Goal: Use online tool/utility: Utilize a website feature to perform a specific function

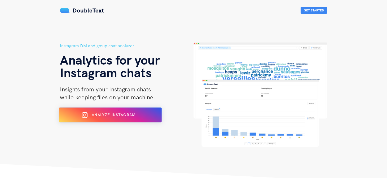
click at [133, 117] on div "Analyze Instagram" at bounding box center [110, 115] width 84 height 8
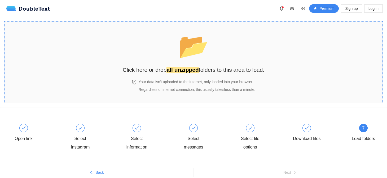
click at [173, 74] on div "📂 Click here or drop all unzipped folders to this area to load." at bounding box center [194, 52] width 142 height 50
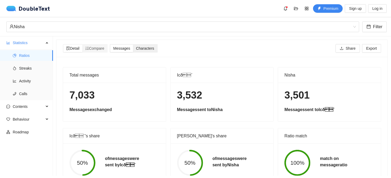
click at [151, 49] on span "Characters" at bounding box center [145, 48] width 18 height 4
click at [133, 45] on input "Characters" at bounding box center [133, 45] width 0 height 0
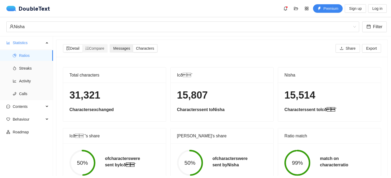
click at [123, 47] on span "Messages" at bounding box center [121, 48] width 17 height 4
click at [110, 45] on input "Messages" at bounding box center [110, 45] width 0 height 0
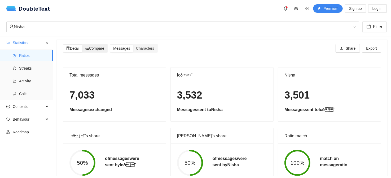
click at [96, 47] on span "Compare" at bounding box center [94, 48] width 19 height 4
click at [83, 45] on input "Compare" at bounding box center [83, 45] width 0 height 0
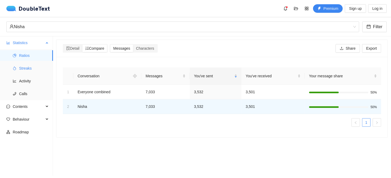
click at [31, 70] on span "Streaks" at bounding box center [34, 68] width 30 height 11
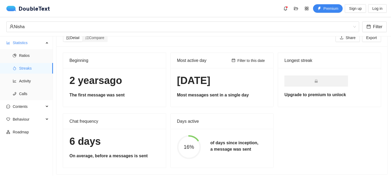
scroll to position [16, 0]
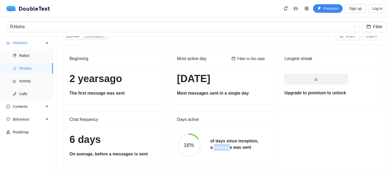
drag, startPoint x: 212, startPoint y: 142, endPoint x: 225, endPoint y: 140, distance: 13.6
click at [225, 140] on h5 "of days since inception, a message was sent" at bounding box center [235, 144] width 48 height 13
click at [204, 137] on div "16%" at bounding box center [188, 145] width 33 height 24
click at [31, 82] on span "Activity" at bounding box center [34, 81] width 30 height 11
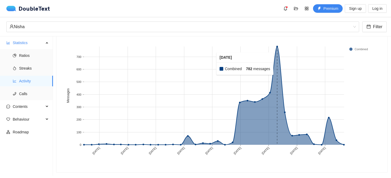
scroll to position [49, 0]
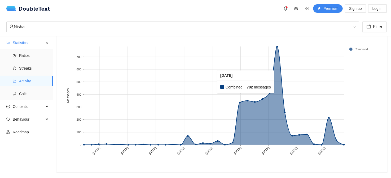
click at [277, 77] on rect at bounding box center [277, 95] width 7 height 98
click at [34, 96] on span "Calls" at bounding box center [34, 93] width 30 height 11
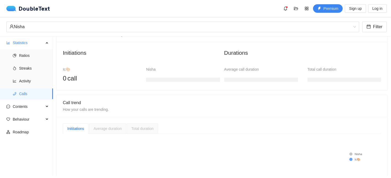
scroll to position [75, 0]
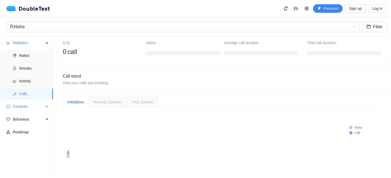
click at [40, 110] on span "Contents" at bounding box center [28, 106] width 31 height 11
click at [38, 122] on span "Word Cloud" at bounding box center [34, 119] width 30 height 11
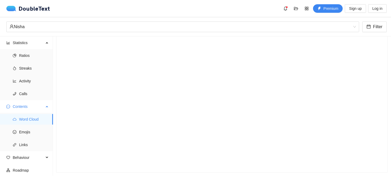
scroll to position [39, 0]
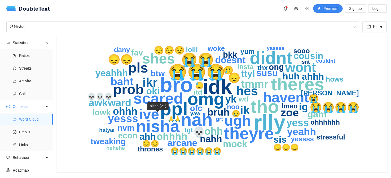
click at [163, 126] on text "nisha" at bounding box center [158, 126] width 44 height 19
click at [45, 127] on span "Emojis" at bounding box center [34, 132] width 30 height 11
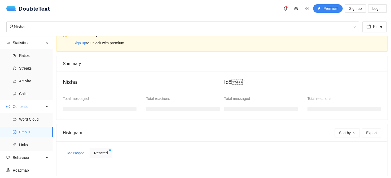
scroll to position [39, 0]
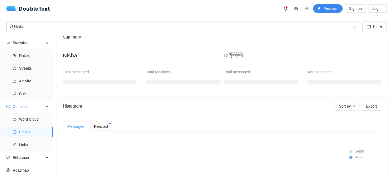
click at [113, 86] on div at bounding box center [100, 83] width 74 height 6
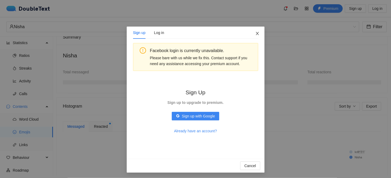
click at [256, 32] on icon "close" at bounding box center [258, 33] width 4 height 4
